Goal: Complete application form: Complete application form

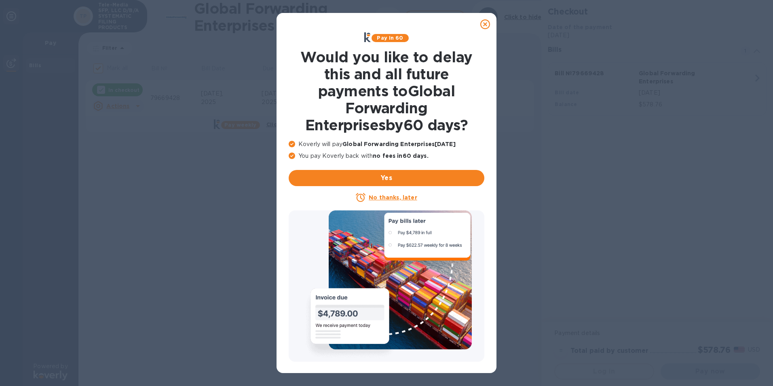
click at [486, 25] on icon at bounding box center [485, 24] width 10 height 10
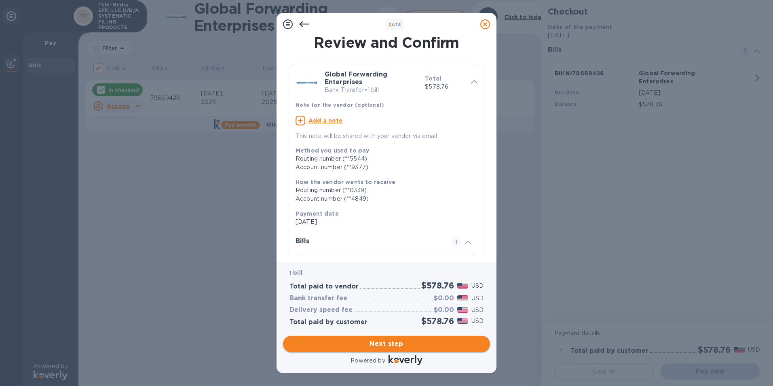
click at [358, 344] on span "Next step" at bounding box center [387, 344] width 194 height 10
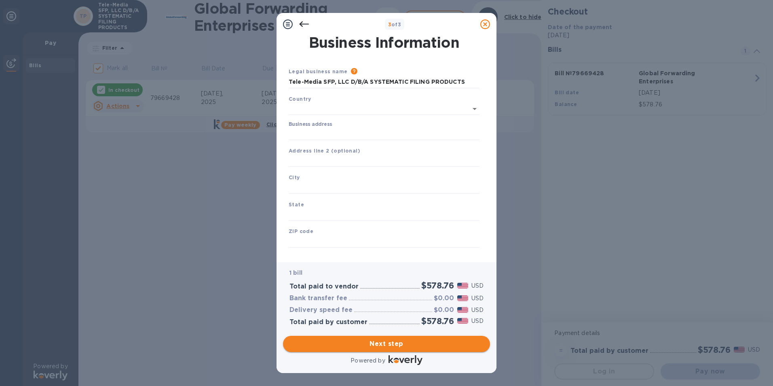
type input "[GEOGRAPHIC_DATA]"
click at [309, 129] on input "Business address" at bounding box center [384, 132] width 191 height 12
type input "[STREET_ADDRESS]"
type input "[GEOGRAPHIC_DATA]"
type input "[US_STATE]"
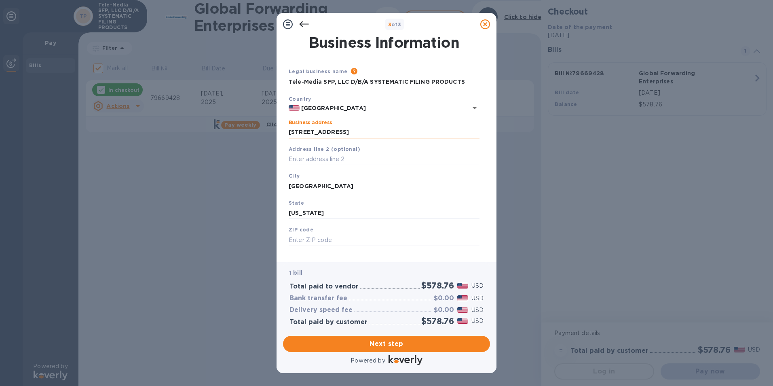
type input "17821"
click at [398, 342] on span "Next step" at bounding box center [387, 344] width 194 height 10
click at [317, 185] on input "[GEOGRAPHIC_DATA]" at bounding box center [384, 186] width 191 height 12
type input "D"
type input "[GEOGRAPHIC_DATA]"
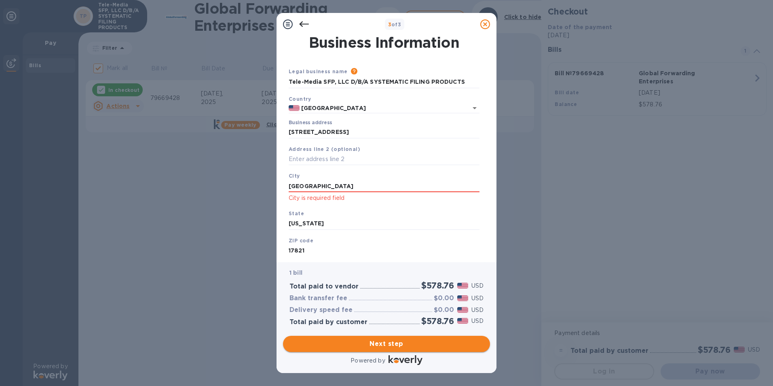
click at [353, 347] on span "Next step" at bounding box center [387, 344] width 194 height 10
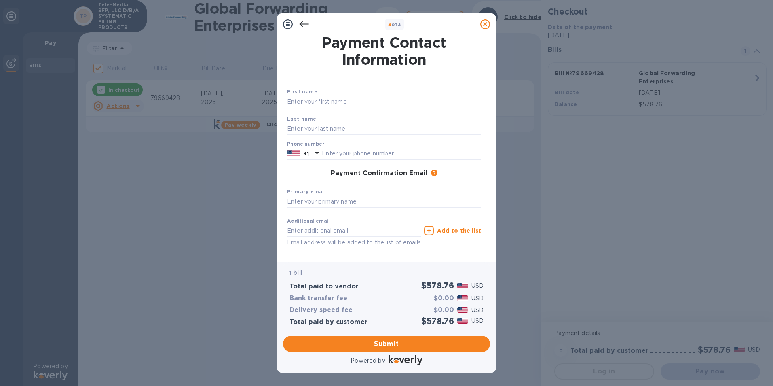
click at [300, 100] on input "text" at bounding box center [384, 102] width 194 height 12
type input "[PERSON_NAME]"
type input "Kenly"
type input "5702710810"
type input "[EMAIL_ADDRESS][DOMAIN_NAME]"
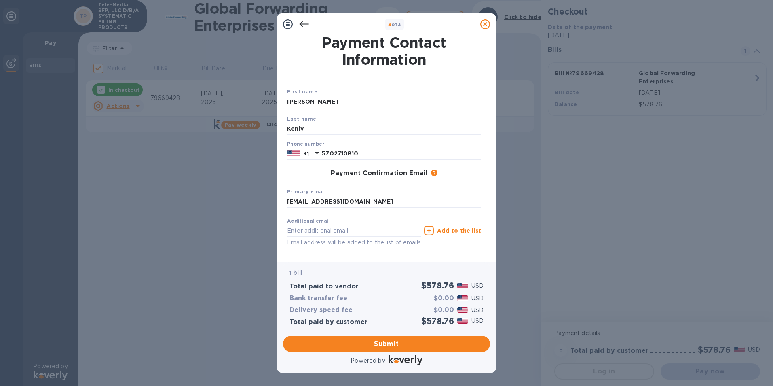
type input "[EMAIL_ADDRESS][DOMAIN_NAME]"
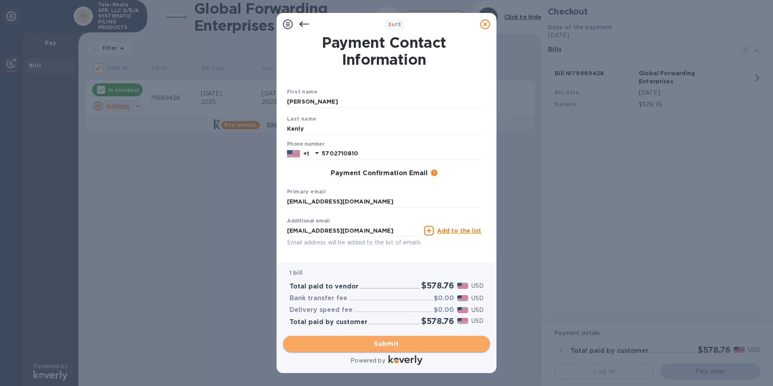
click at [380, 342] on span "Submit" at bounding box center [387, 344] width 194 height 10
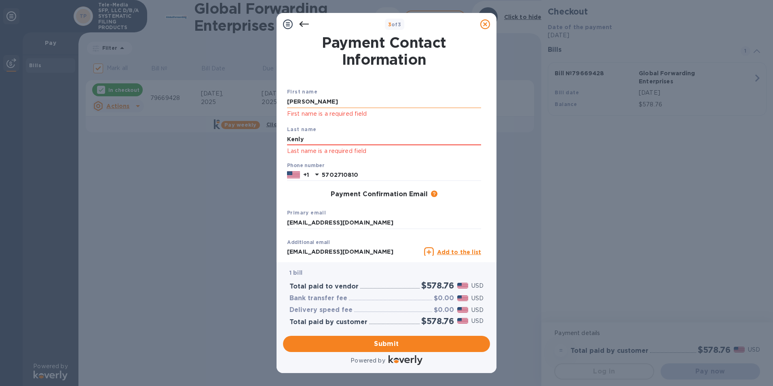
click at [325, 100] on input "[PERSON_NAME]" at bounding box center [384, 102] width 194 height 12
type input "T"
type input "[PERSON_NAME]"
click at [451, 121] on div "First name [PERSON_NAME] First name is a required field" at bounding box center [384, 103] width 201 height 38
click at [344, 143] on input "Kenly" at bounding box center [384, 139] width 194 height 12
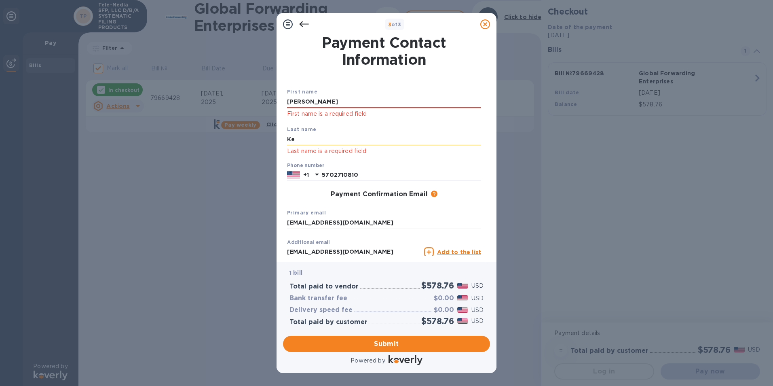
type input "K"
type input "Kenly"
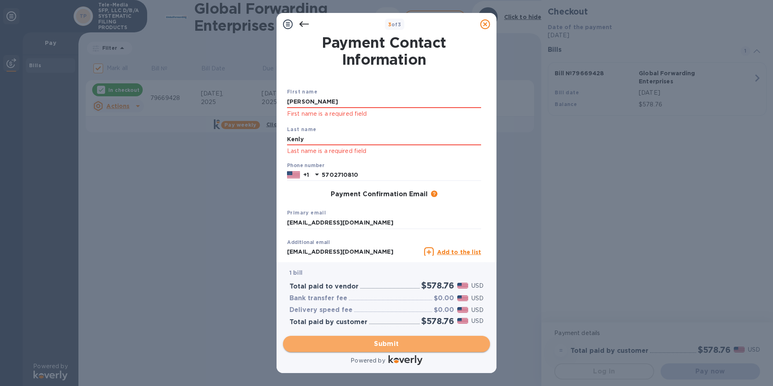
click at [394, 346] on span "Submit" at bounding box center [387, 344] width 194 height 10
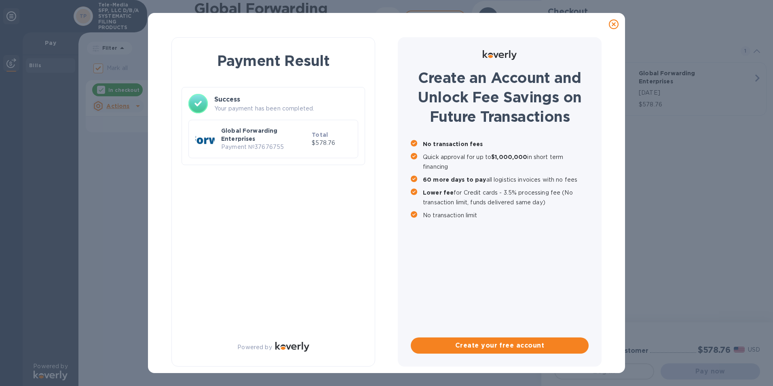
checkbox input "false"
